Goal: Find contact information: Find contact information

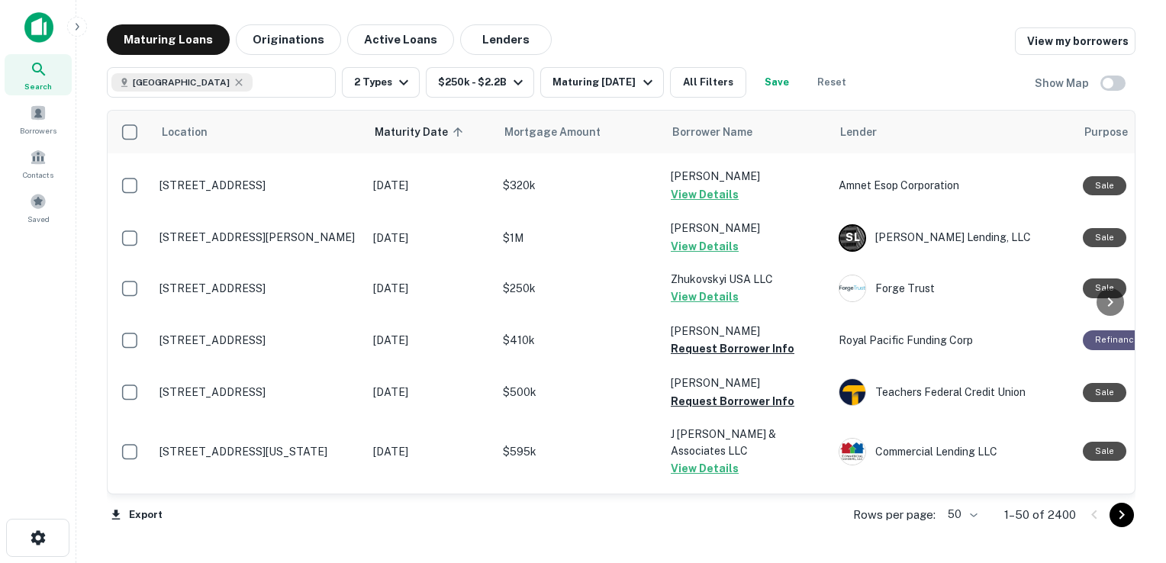
scroll to position [540, 0]
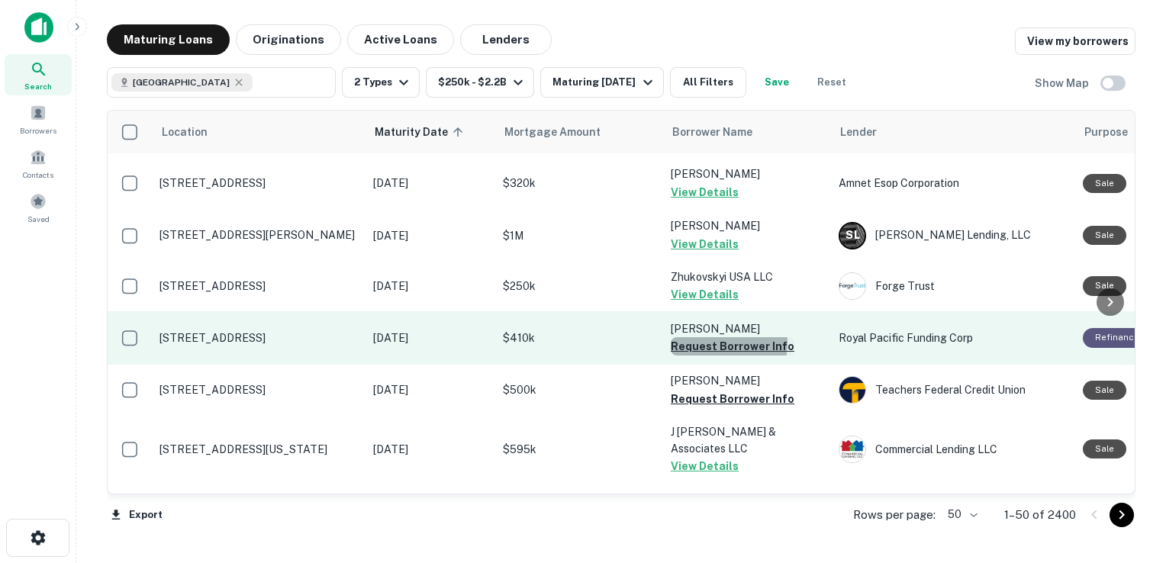
click at [714, 337] on button "Request Borrower Info" at bounding box center [733, 346] width 124 height 18
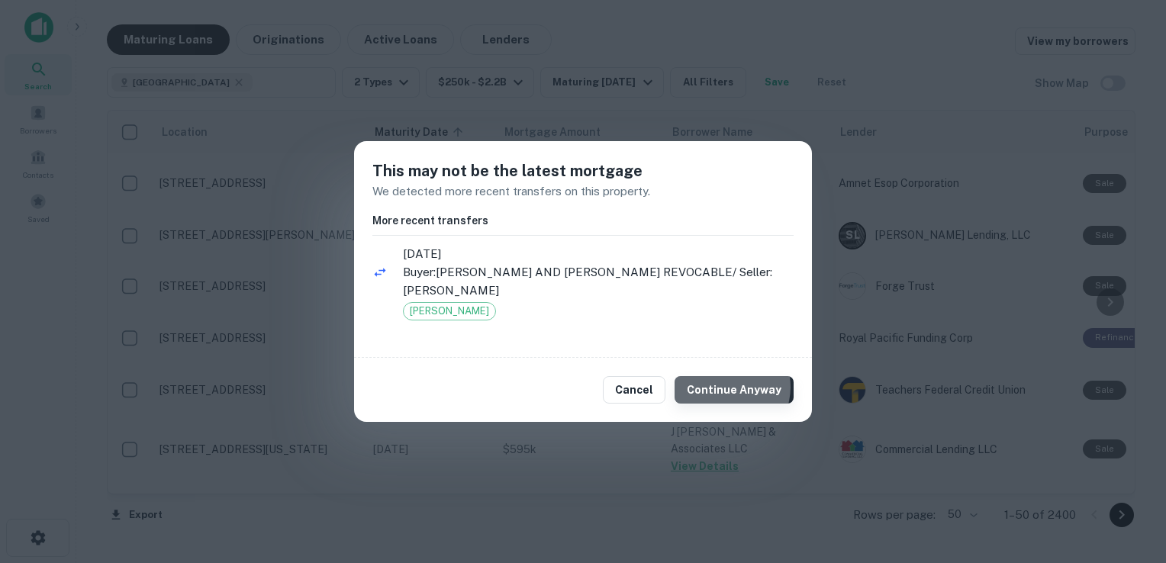
click at [730, 387] on button "Continue Anyway" at bounding box center [734, 389] width 119 height 27
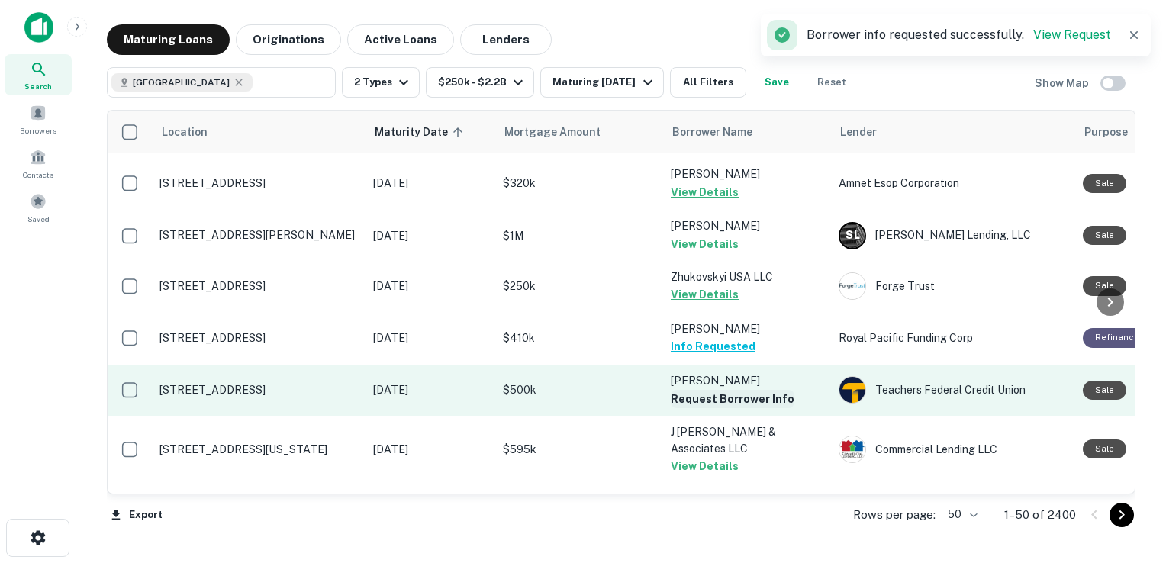
click at [700, 390] on button "Request Borrower Info" at bounding box center [733, 399] width 124 height 18
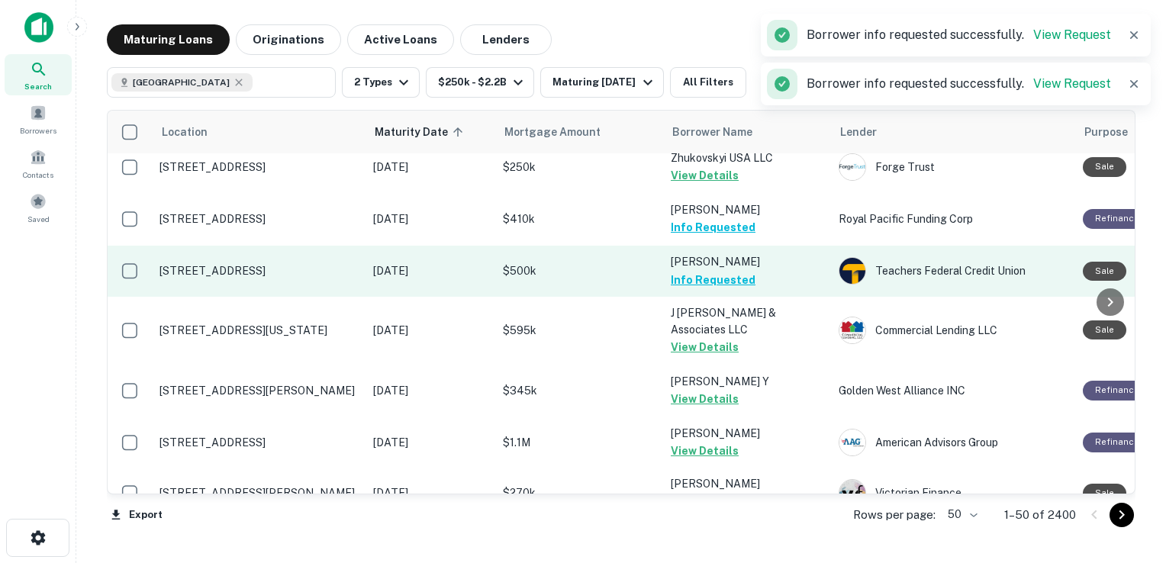
scroll to position [815, 0]
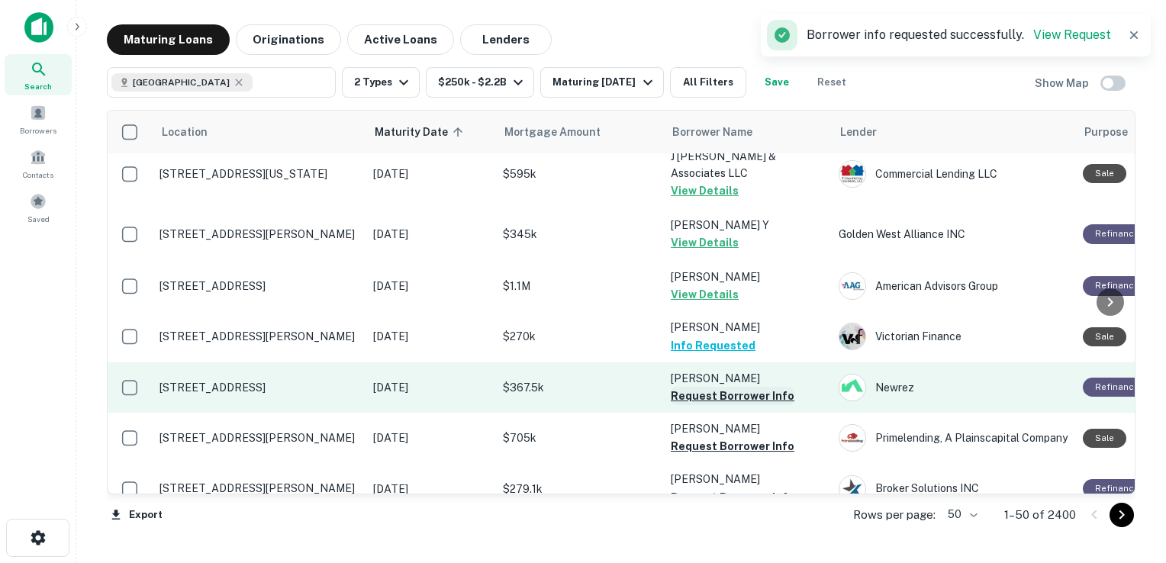
click at [699, 387] on button "Request Borrower Info" at bounding box center [733, 396] width 124 height 18
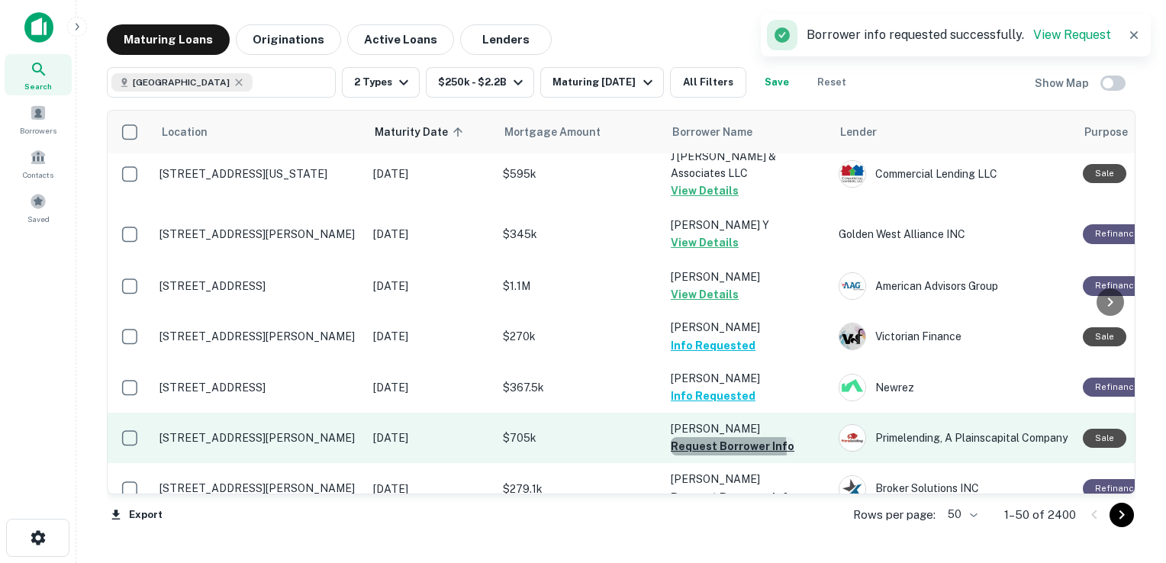
click at [705, 437] on button "Request Borrower Info" at bounding box center [733, 446] width 124 height 18
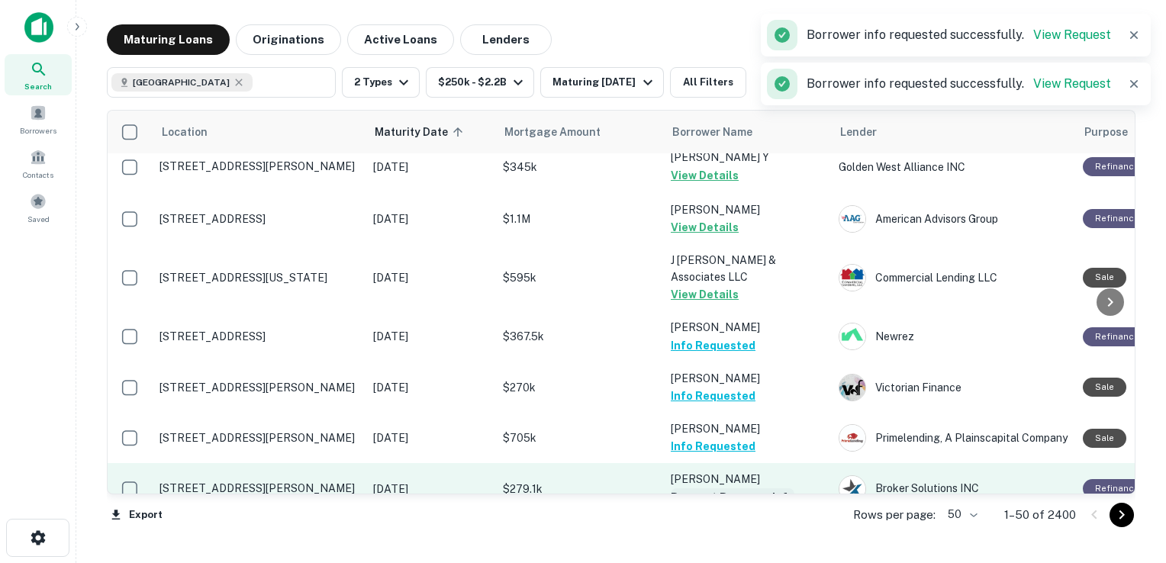
scroll to position [964, 0]
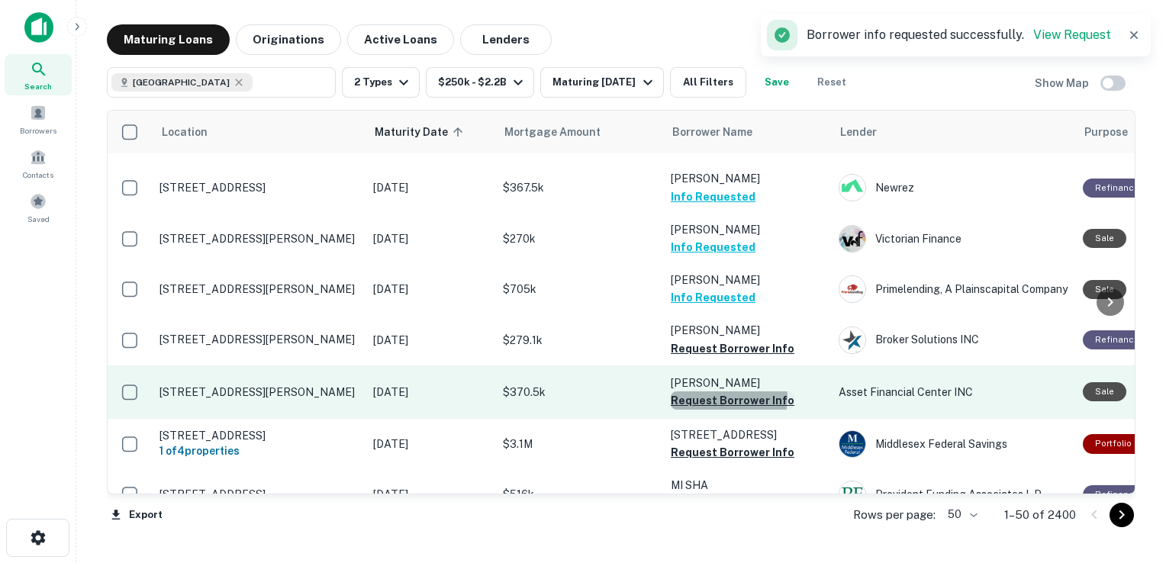
click at [714, 392] on button "Request Borrower Info" at bounding box center [733, 401] width 124 height 18
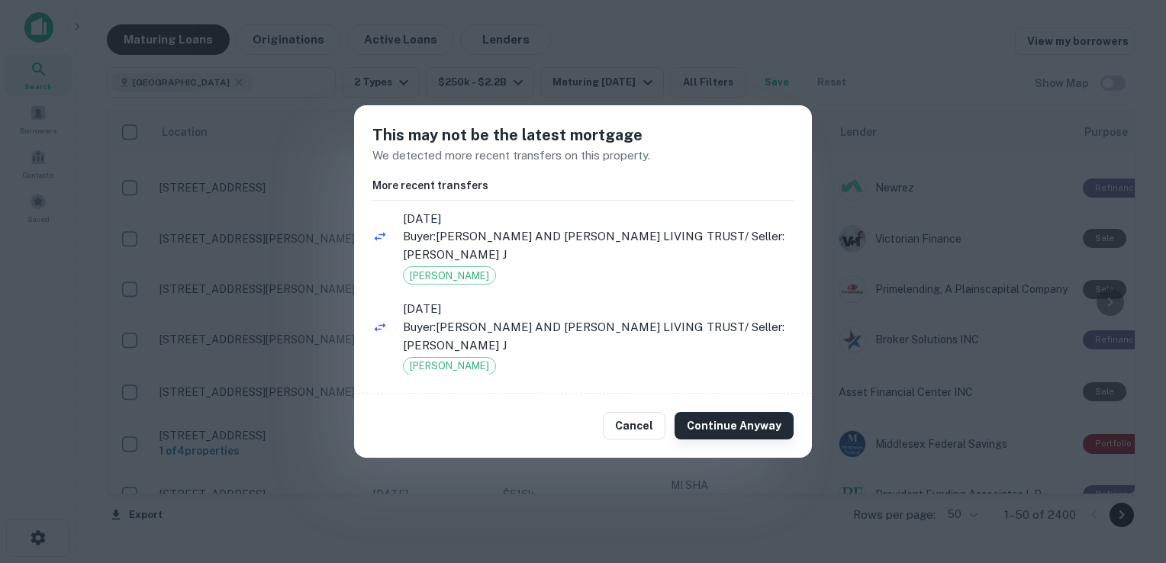
click at [729, 427] on button "Continue Anyway" at bounding box center [734, 425] width 119 height 27
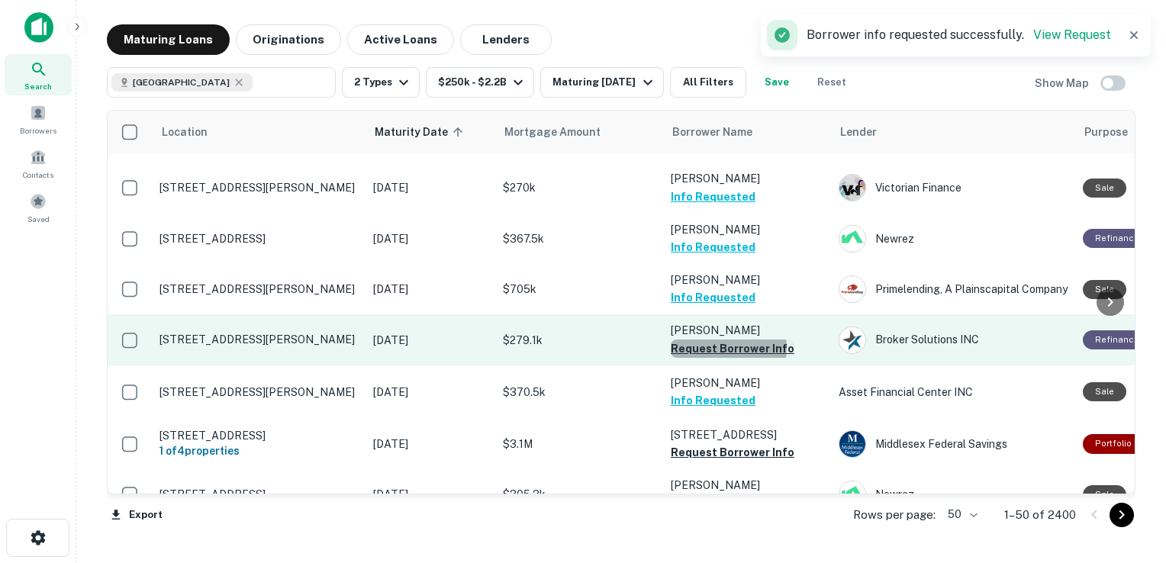
click at [712, 340] on button "Request Borrower Info" at bounding box center [733, 349] width 124 height 18
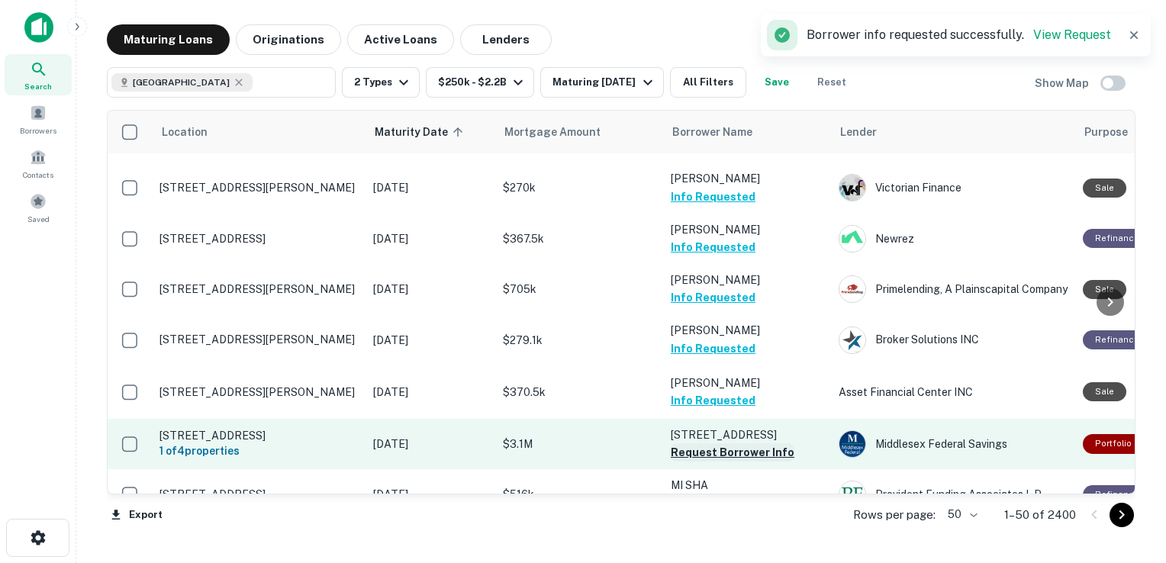
click at [724, 443] on button "Request Borrower Info" at bounding box center [733, 452] width 124 height 18
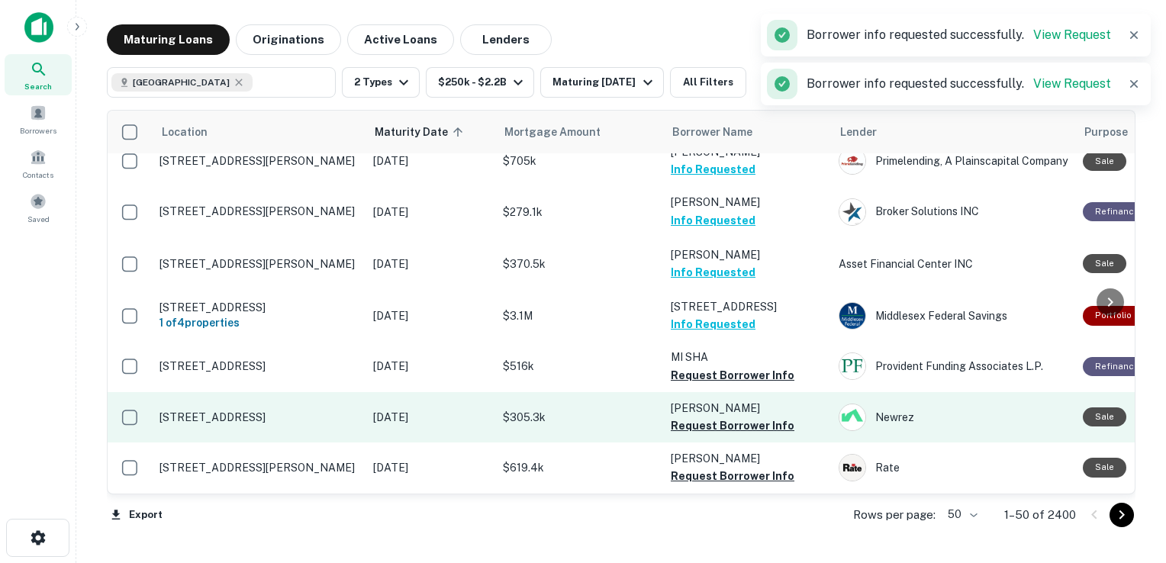
scroll to position [1141, 2]
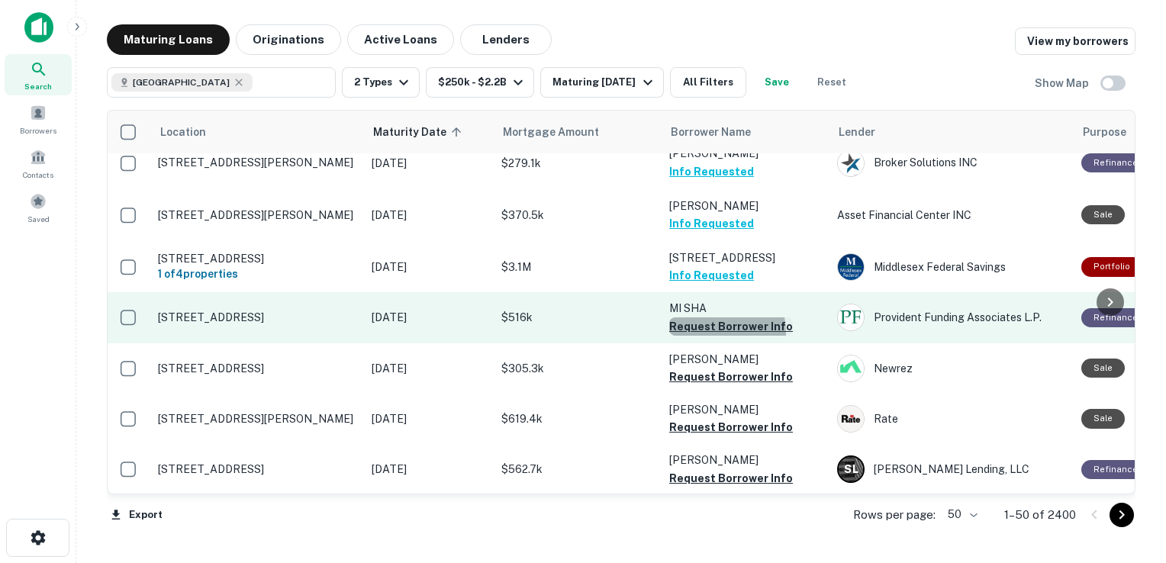
click at [708, 318] on button "Request Borrower Info" at bounding box center [731, 327] width 124 height 18
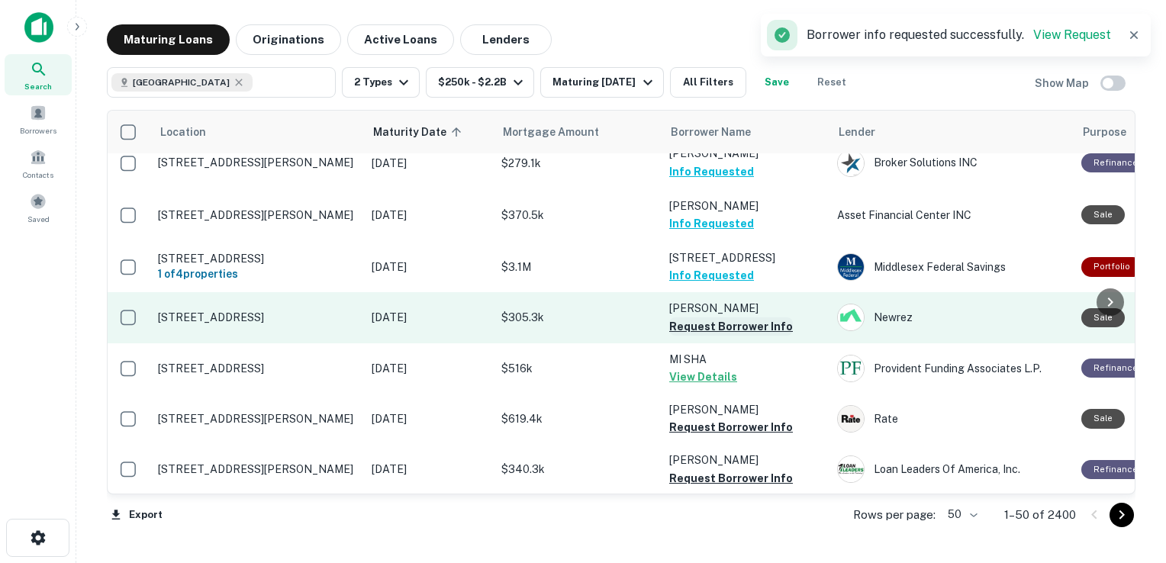
click at [711, 318] on button "Request Borrower Info" at bounding box center [731, 327] width 124 height 18
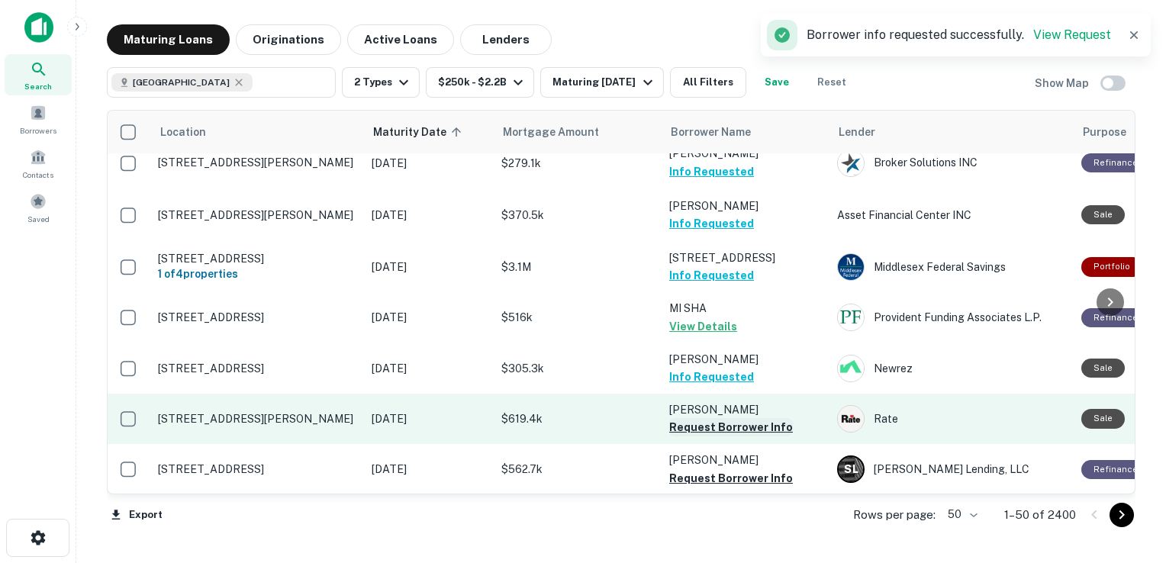
click at [705, 418] on button "Request Borrower Info" at bounding box center [731, 427] width 124 height 18
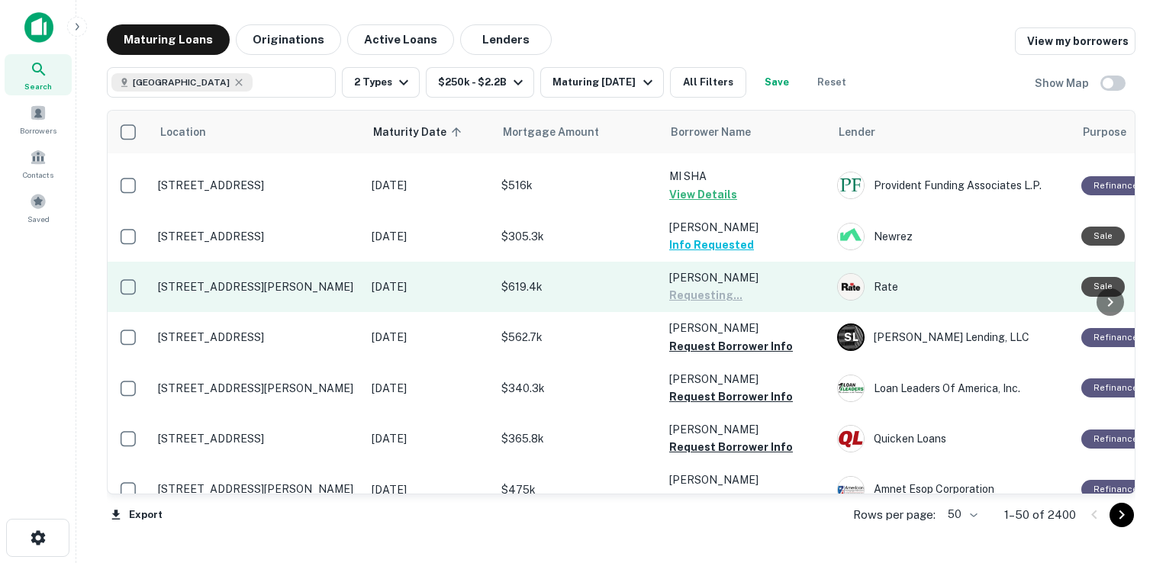
scroll to position [1284, 2]
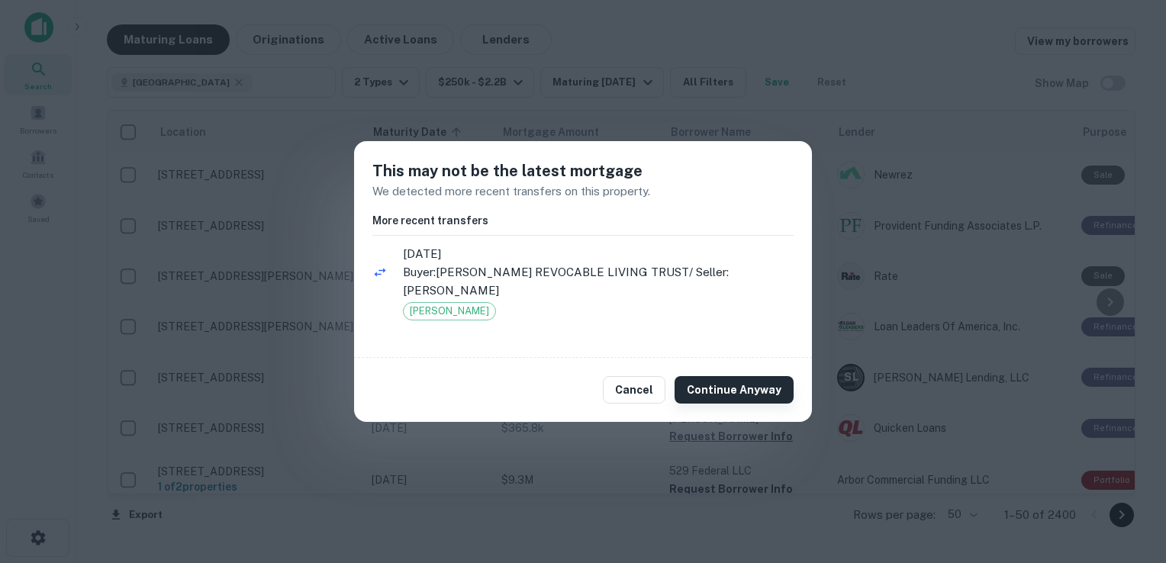
click at [737, 386] on button "Continue Anyway" at bounding box center [734, 389] width 119 height 27
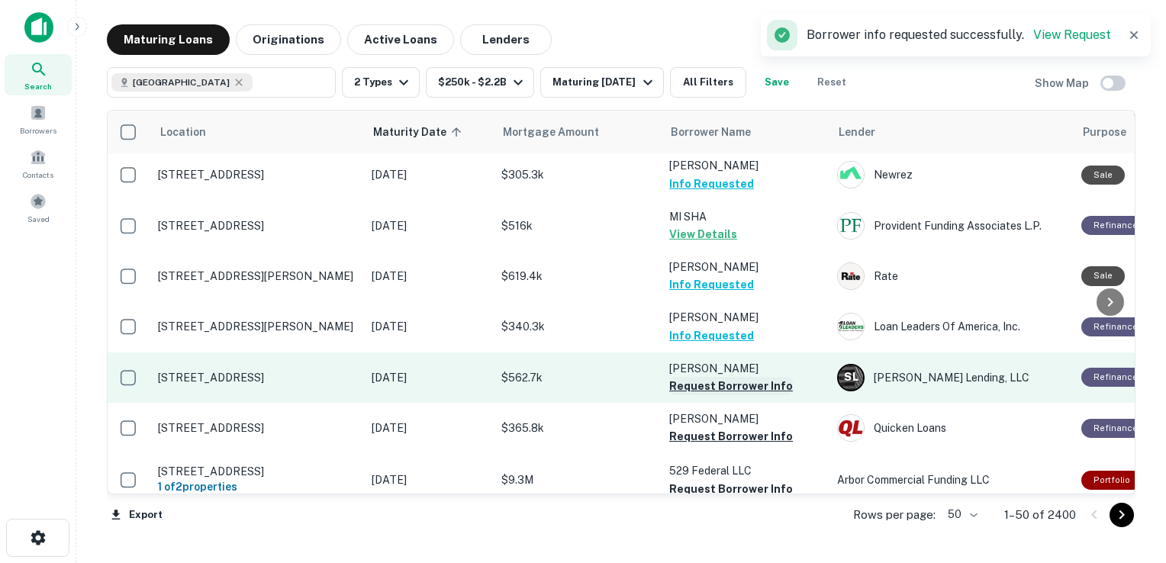
click at [724, 377] on button "Request Borrower Info" at bounding box center [731, 386] width 124 height 18
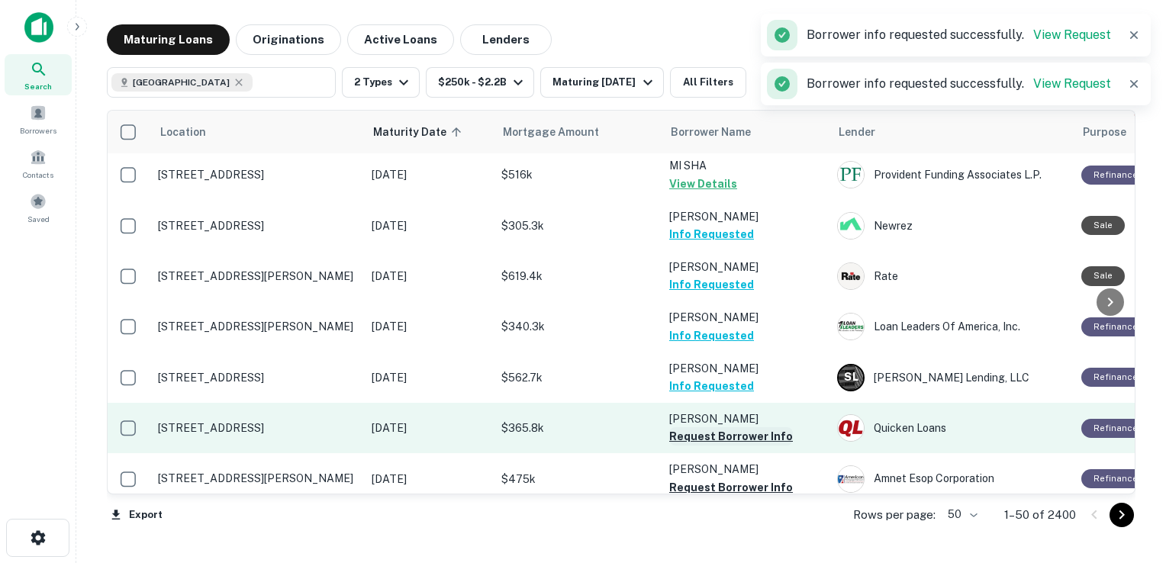
click at [708, 427] on button "Request Borrower Info" at bounding box center [731, 436] width 124 height 18
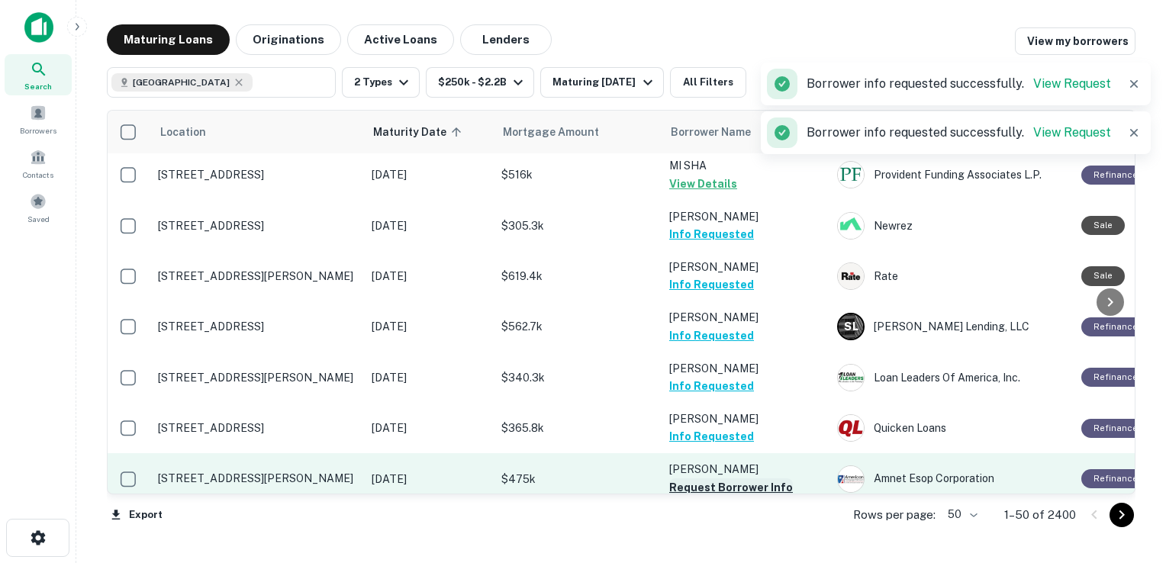
click at [710, 479] on button "Request Borrower Info" at bounding box center [731, 488] width 124 height 18
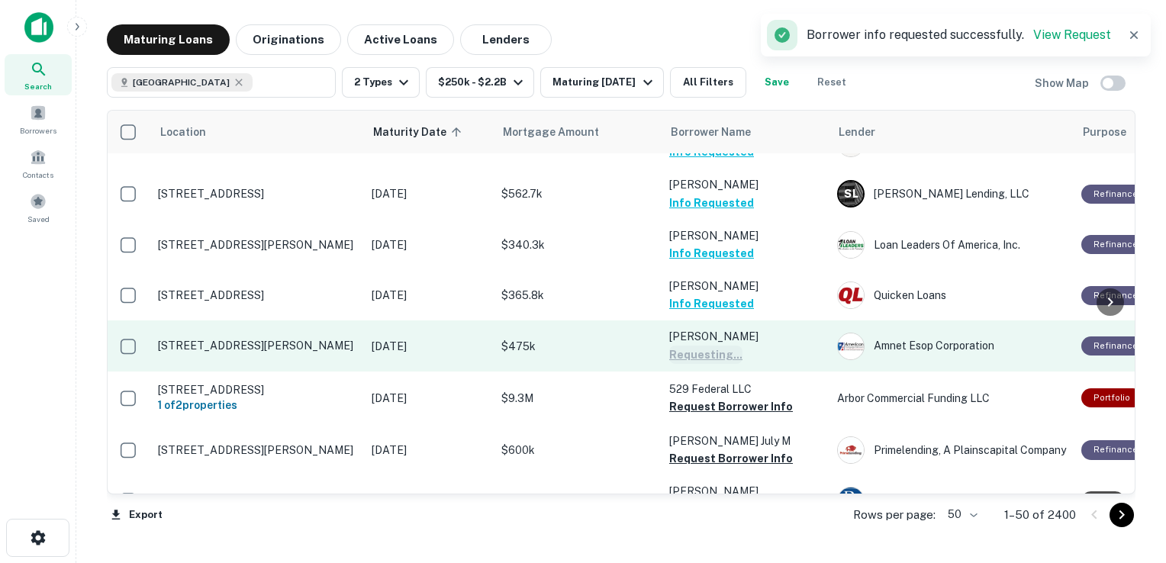
scroll to position [1417, 2]
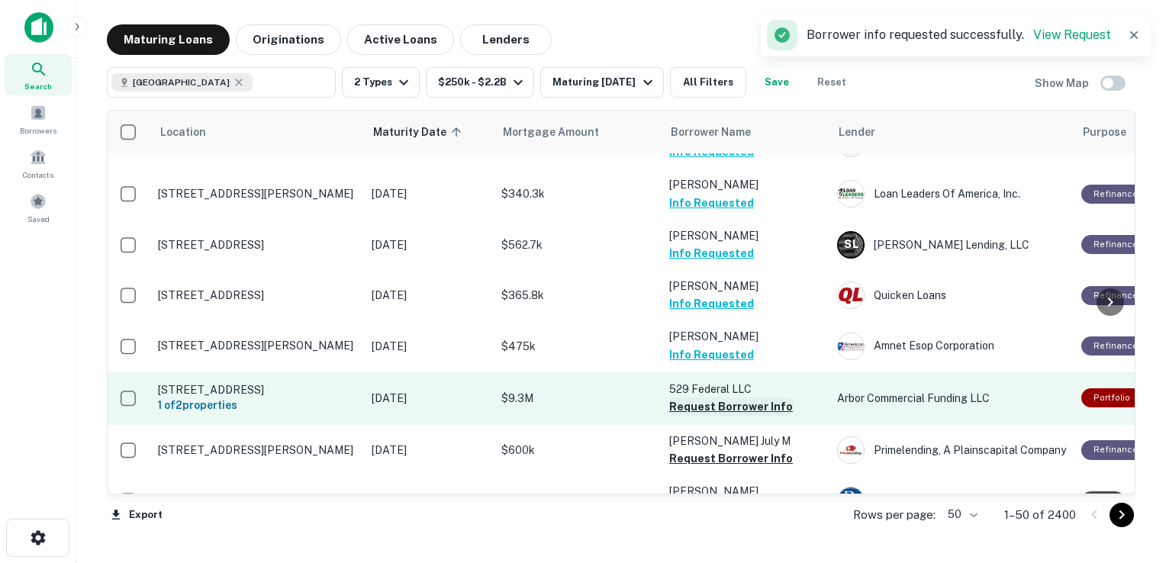
click at [697, 398] on button "Request Borrower Info" at bounding box center [731, 407] width 124 height 18
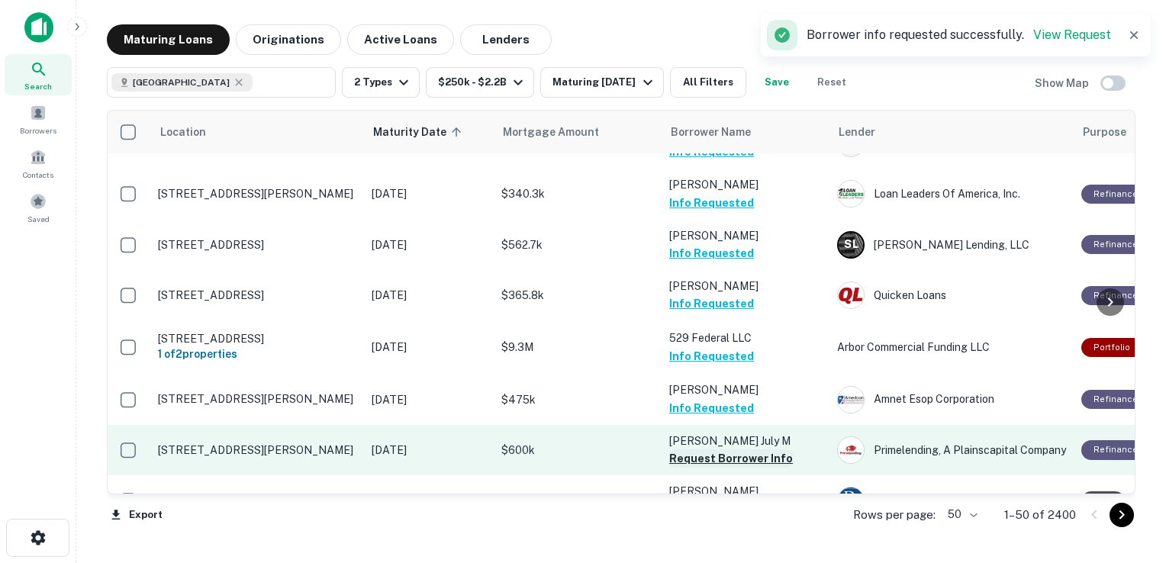
click at [713, 450] on button "Request Borrower Info" at bounding box center [731, 459] width 124 height 18
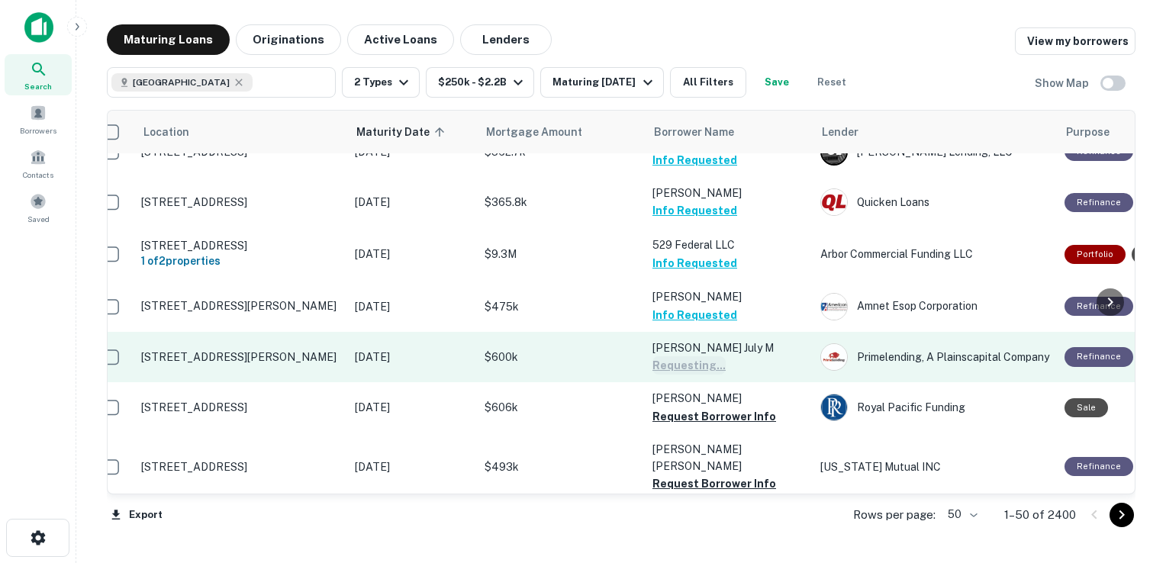
scroll to position [1510, 0]
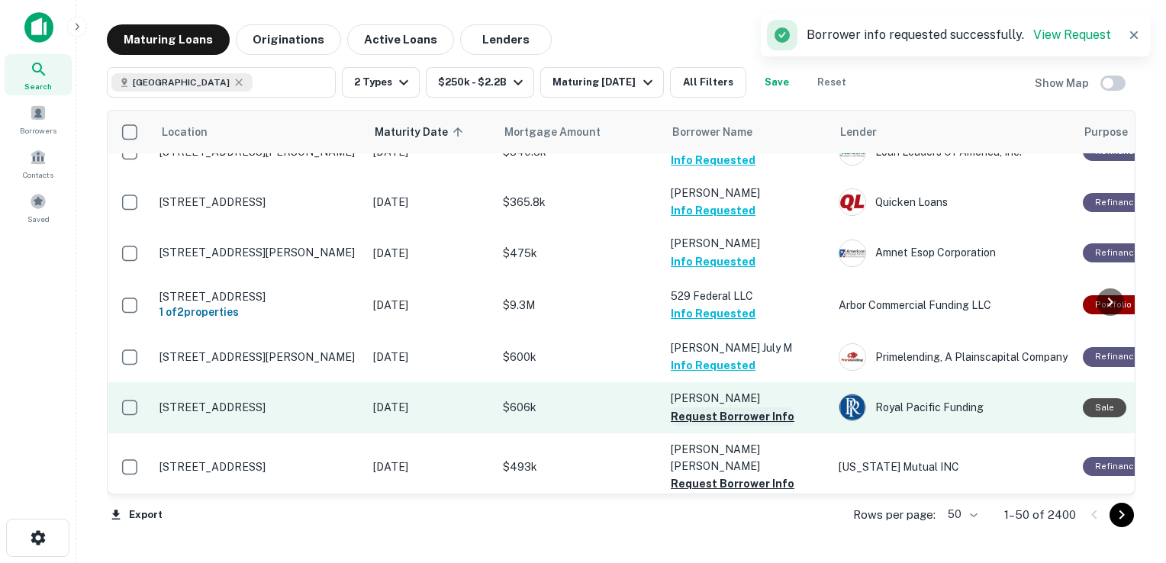
click at [702, 408] on button "Request Borrower Info" at bounding box center [733, 417] width 124 height 18
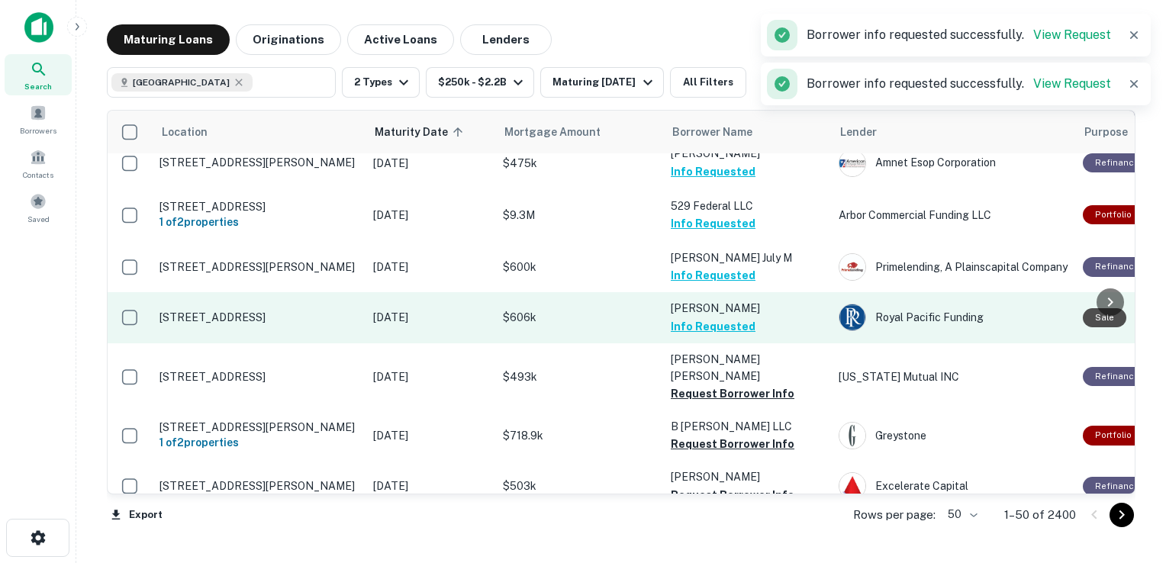
scroll to position [1601, 0]
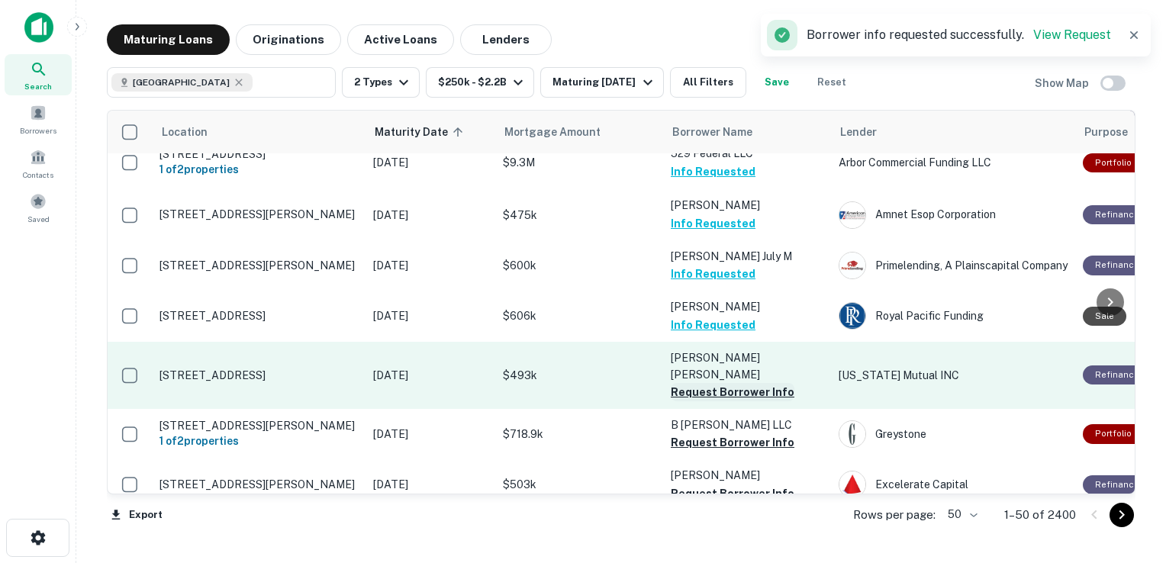
click at [711, 383] on button "Request Borrower Info" at bounding box center [733, 392] width 124 height 18
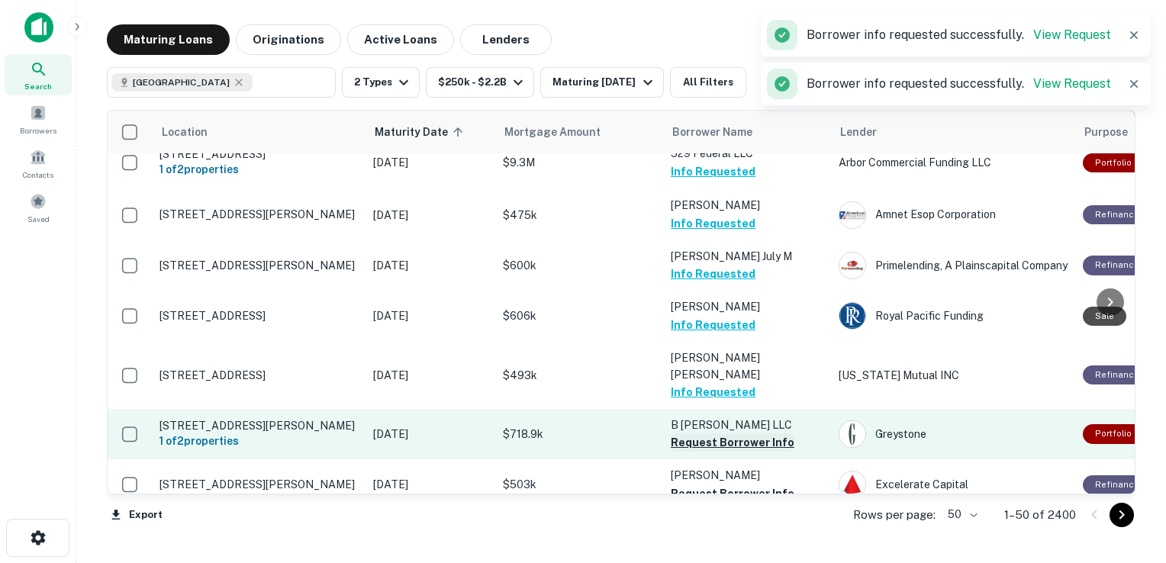
click at [708, 434] on button "Request Borrower Info" at bounding box center [733, 443] width 124 height 18
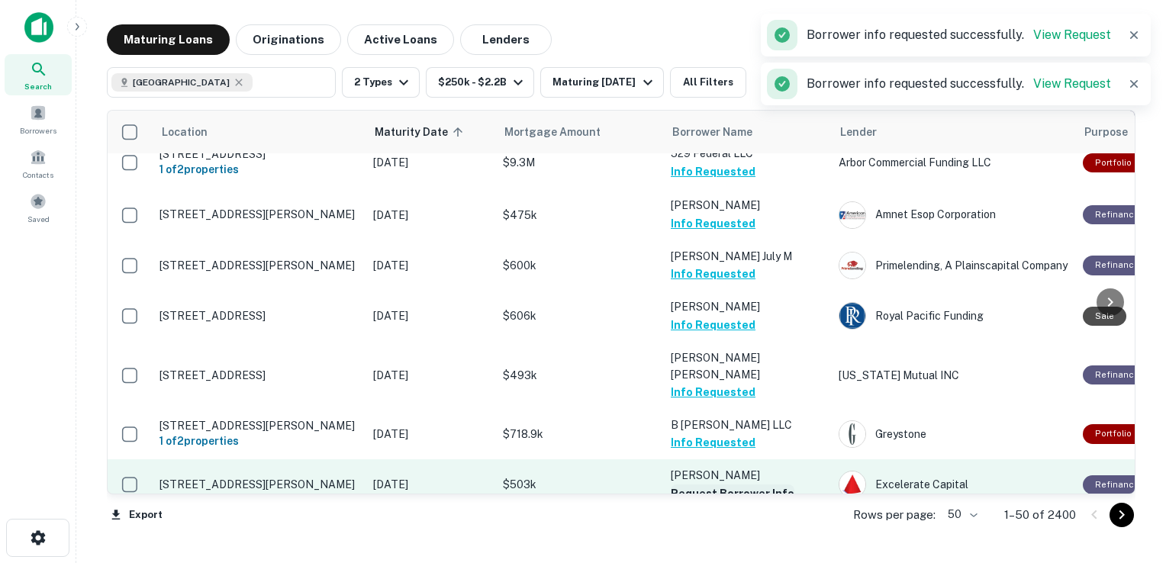
click at [711, 485] on button "Request Borrower Info" at bounding box center [733, 494] width 124 height 18
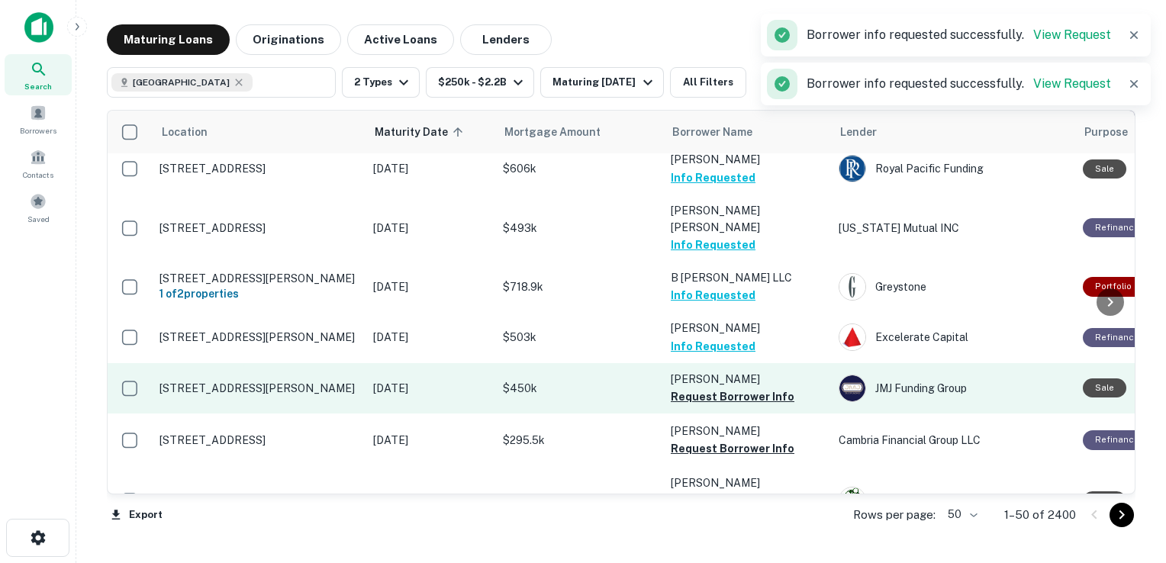
scroll to position [1768, 0]
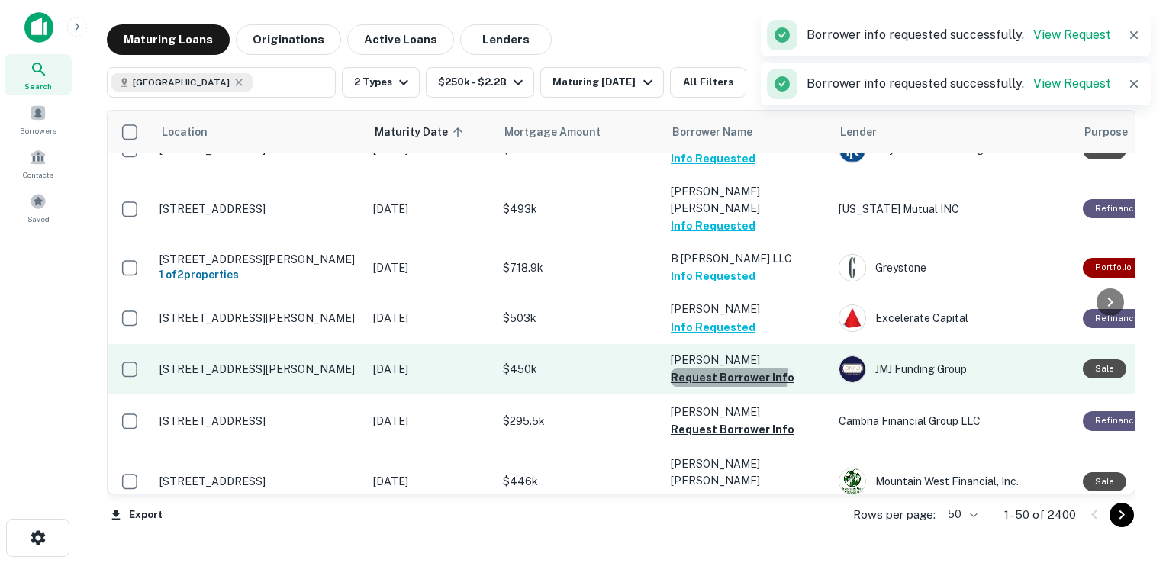
click at [706, 369] on button "Request Borrower Info" at bounding box center [733, 378] width 124 height 18
